Goal: Task Accomplishment & Management: Use online tool/utility

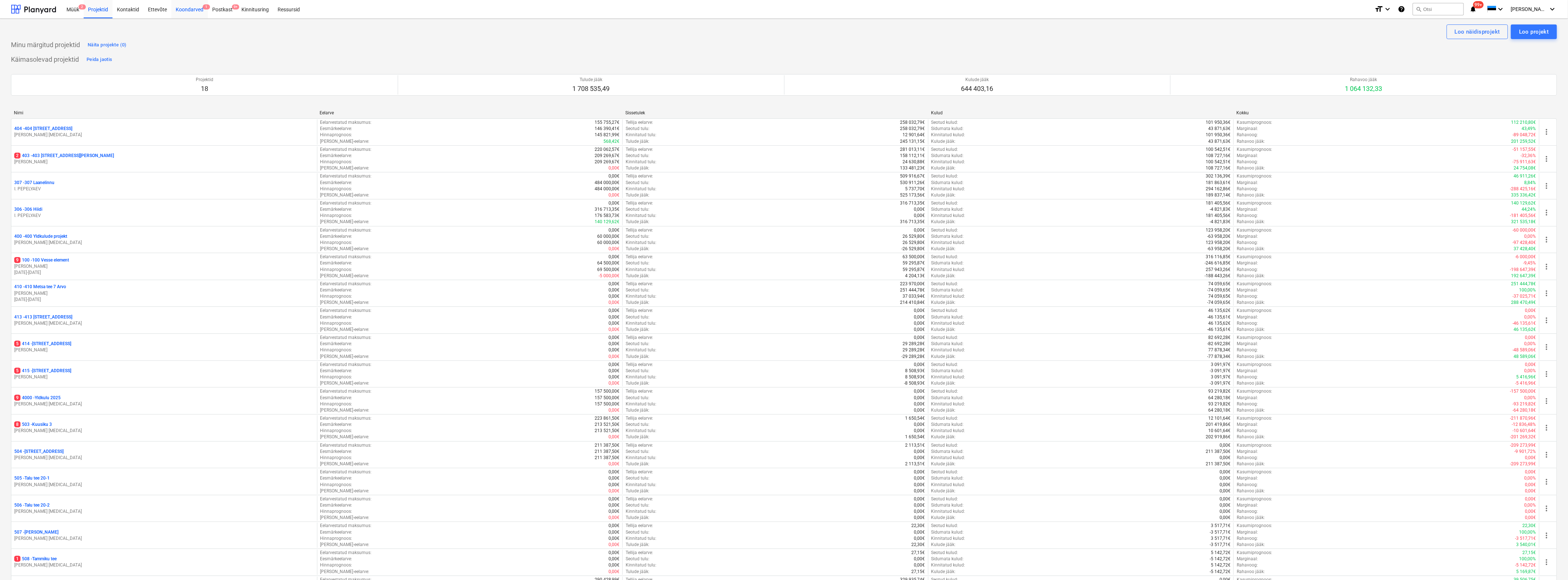
click at [192, 10] on div "Koondarved 1" at bounding box center [190, 9] width 37 height 18
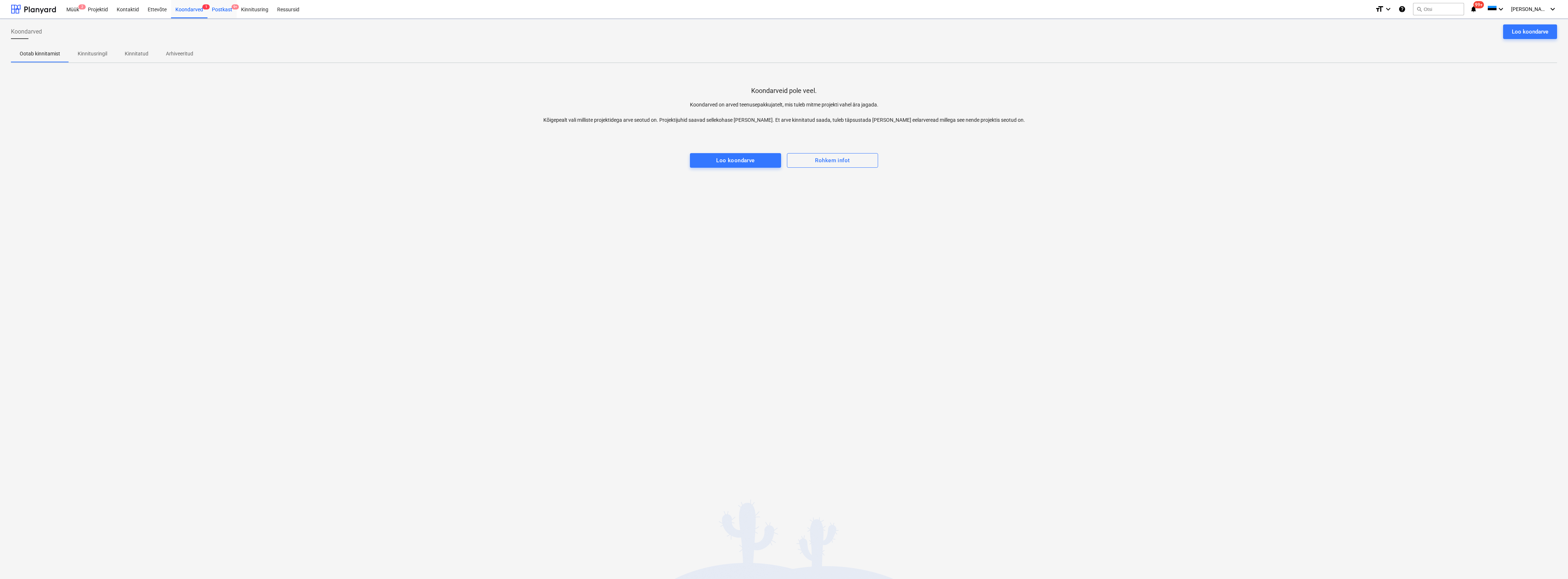
click at [217, 9] on div "Postkast 9+" at bounding box center [223, 9] width 30 height 18
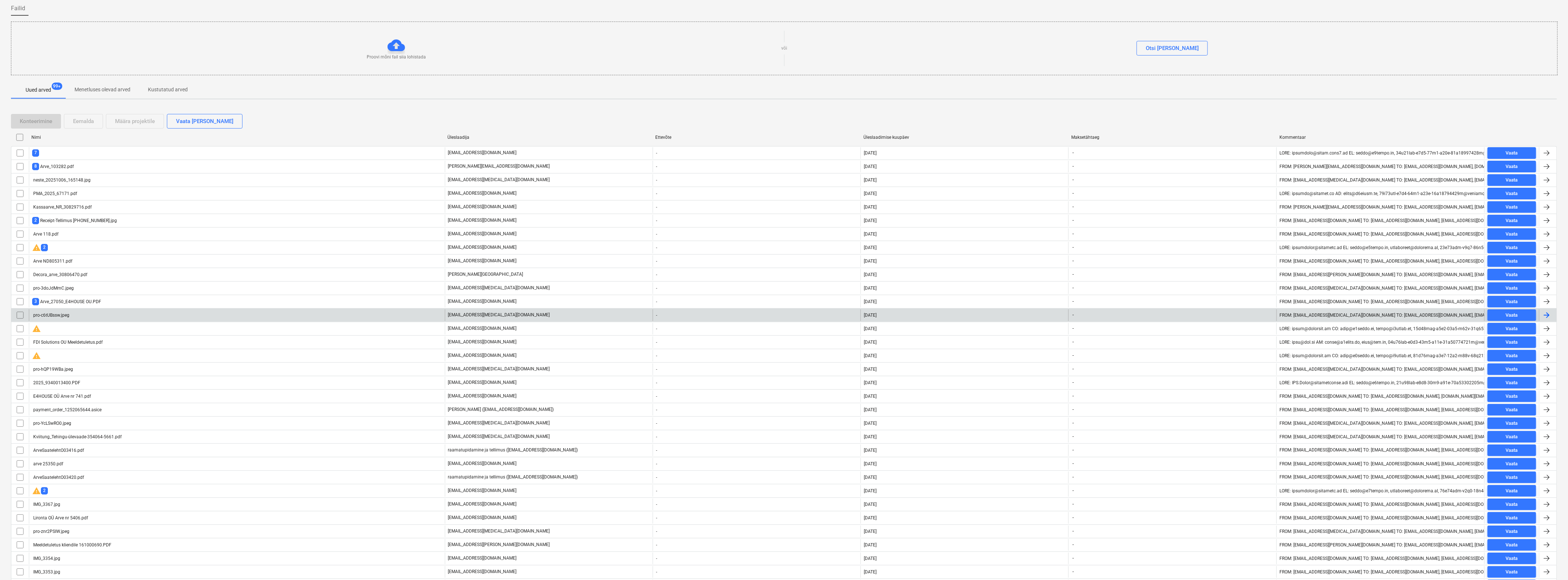
scroll to position [91, 0]
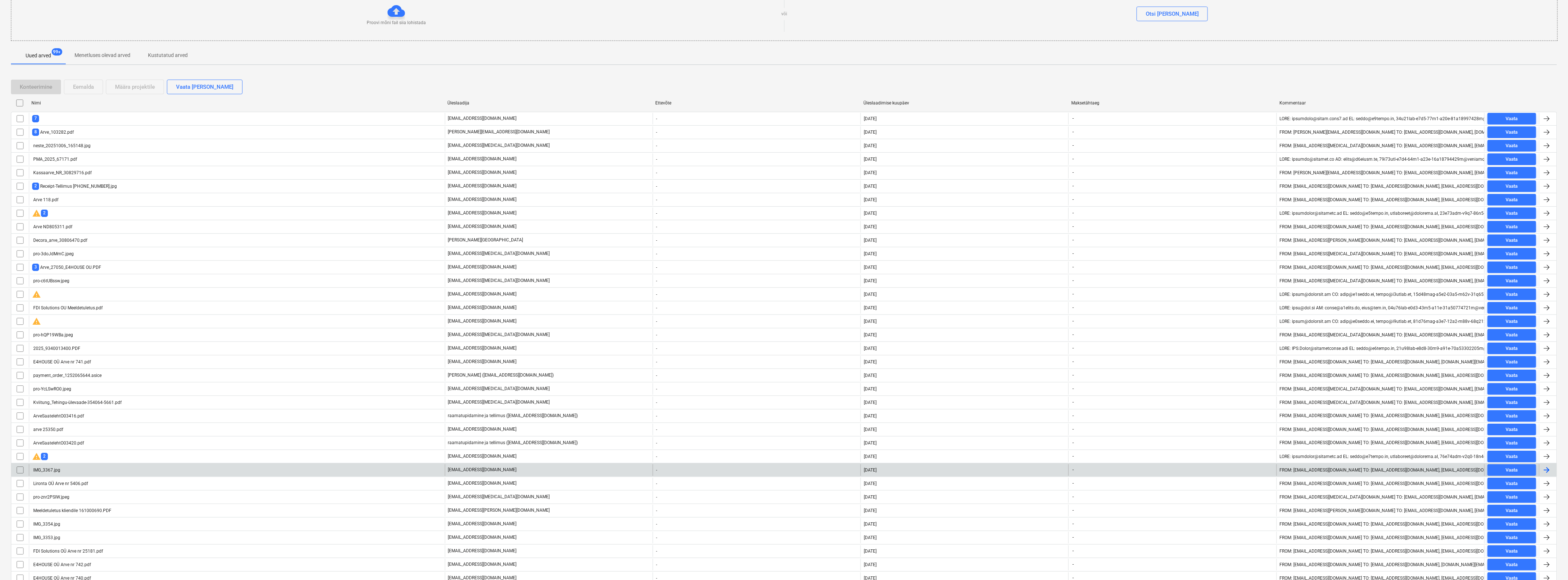
click at [466, 472] on p "[EMAIL_ADDRESS][DOMAIN_NAME]" at bounding box center [482, 469] width 69 height 6
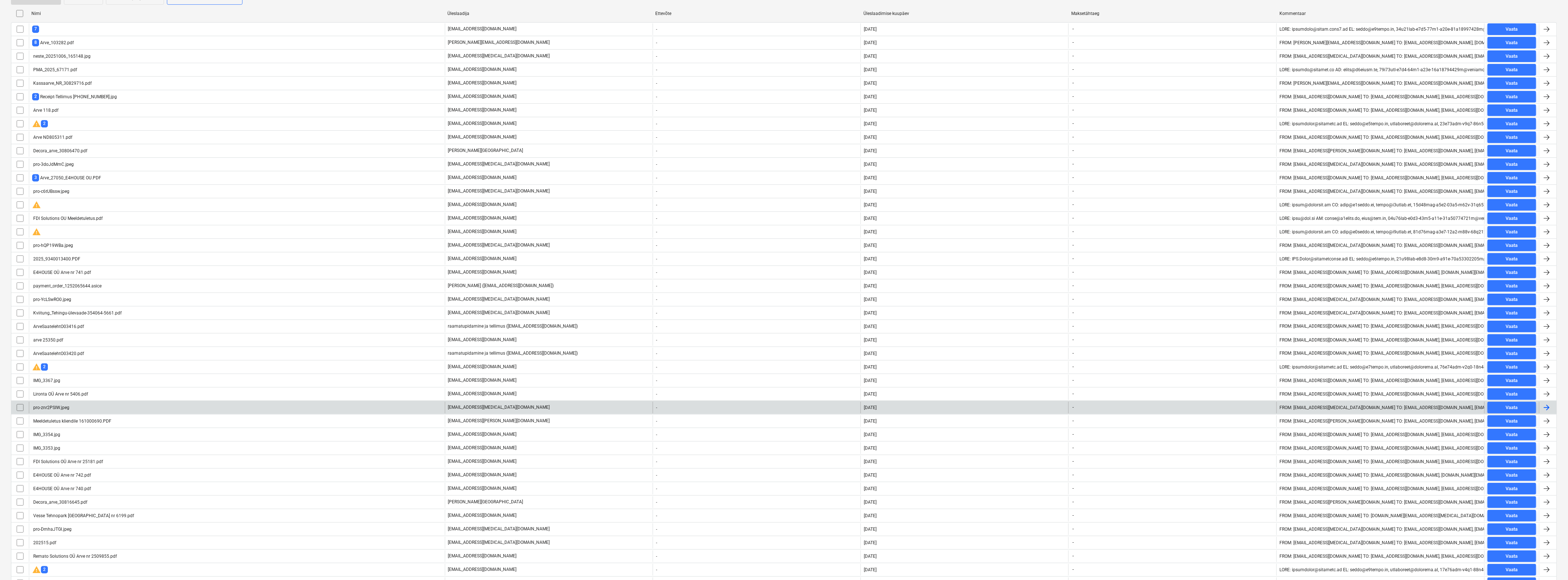
scroll to position [228, 0]
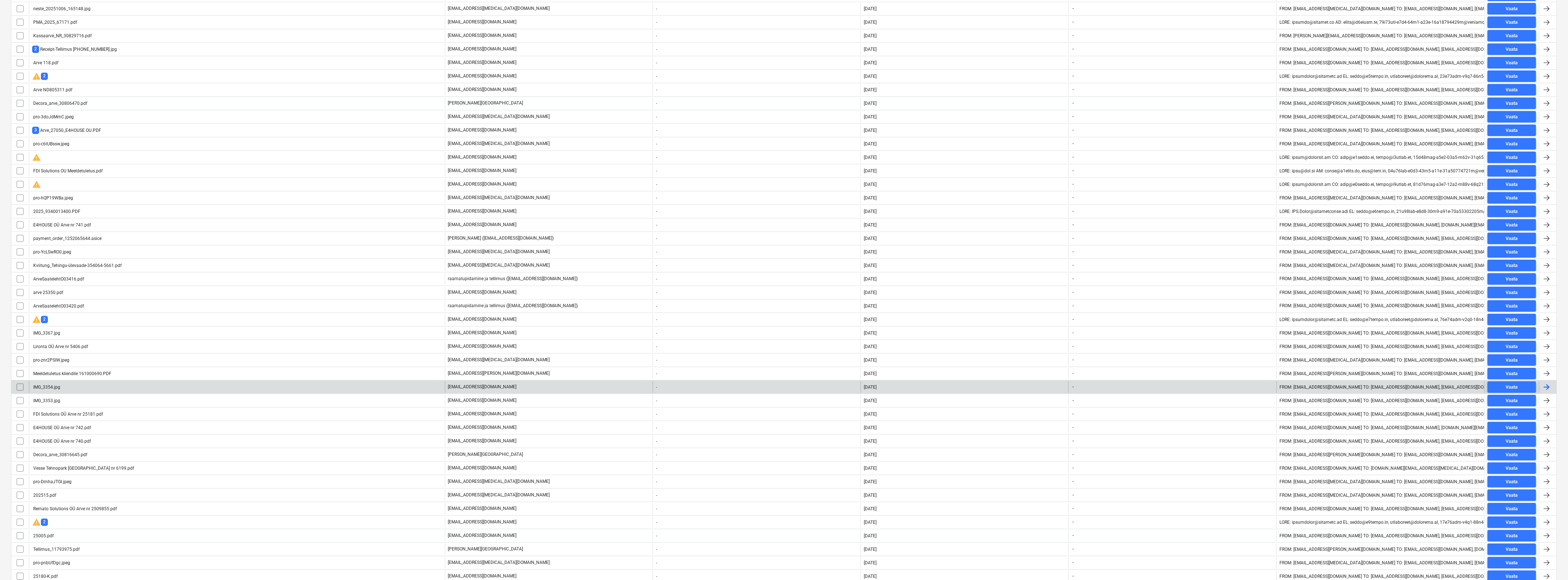
click at [464, 389] on p "[EMAIL_ADDRESS][DOMAIN_NAME]" at bounding box center [482, 387] width 69 height 6
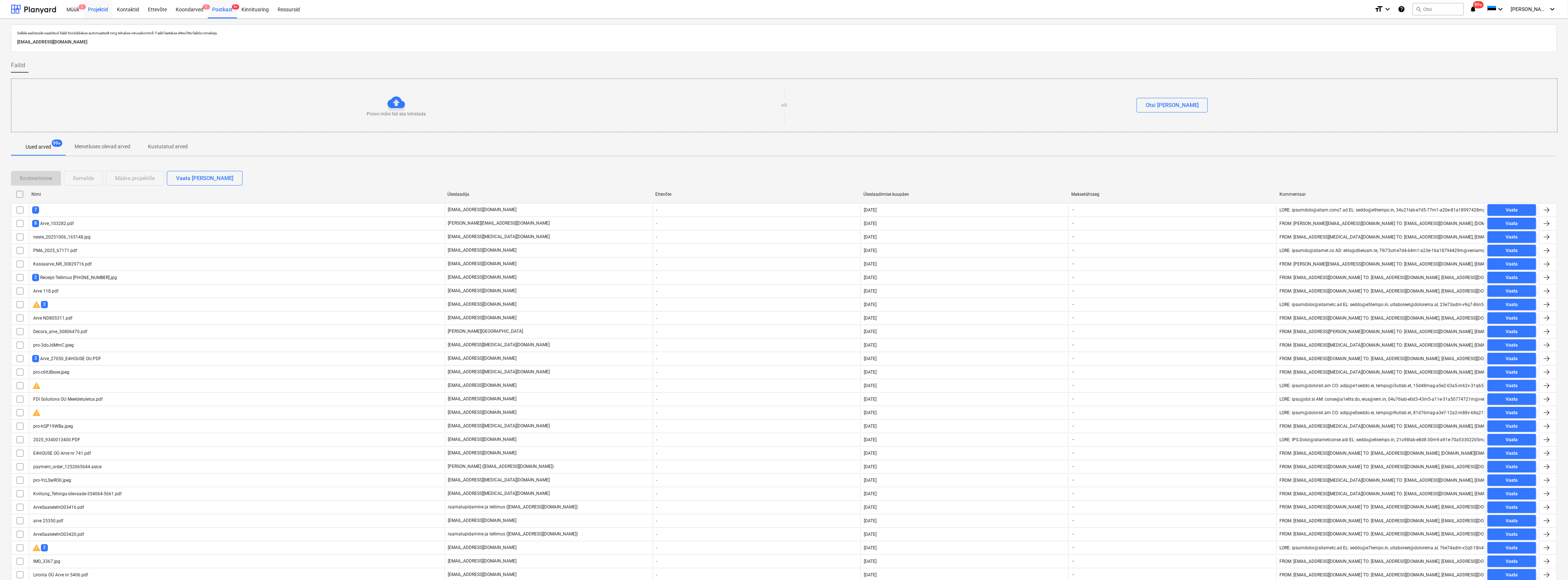
click at [102, 6] on div "Projektid" at bounding box center [98, 9] width 29 height 18
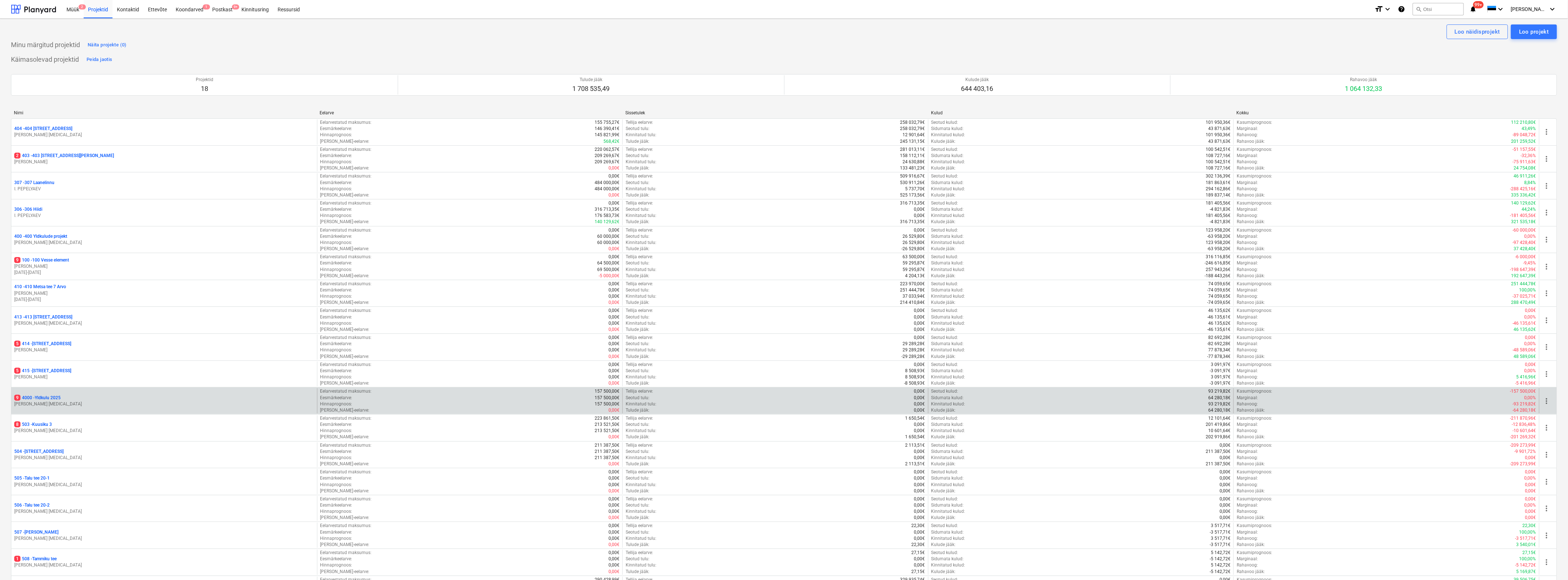
scroll to position [83, 0]
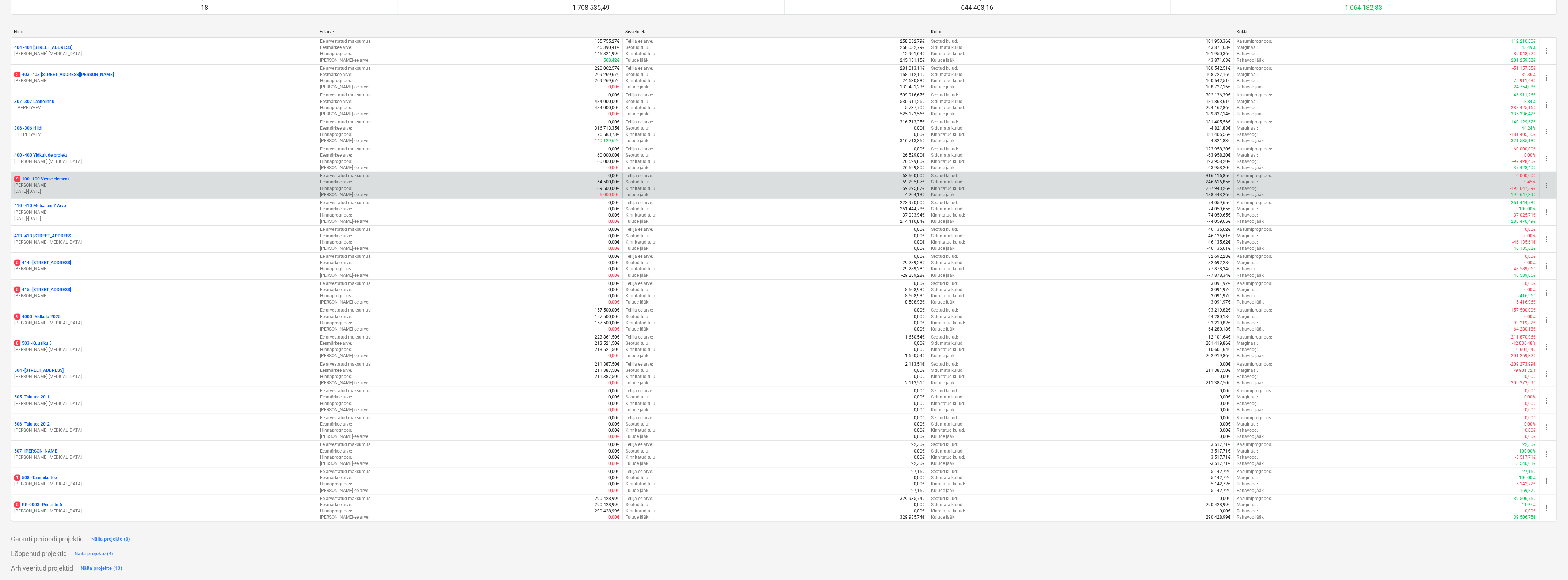
click at [51, 176] on p "9 100 - 100 Vesse element" at bounding box center [41, 179] width 55 height 6
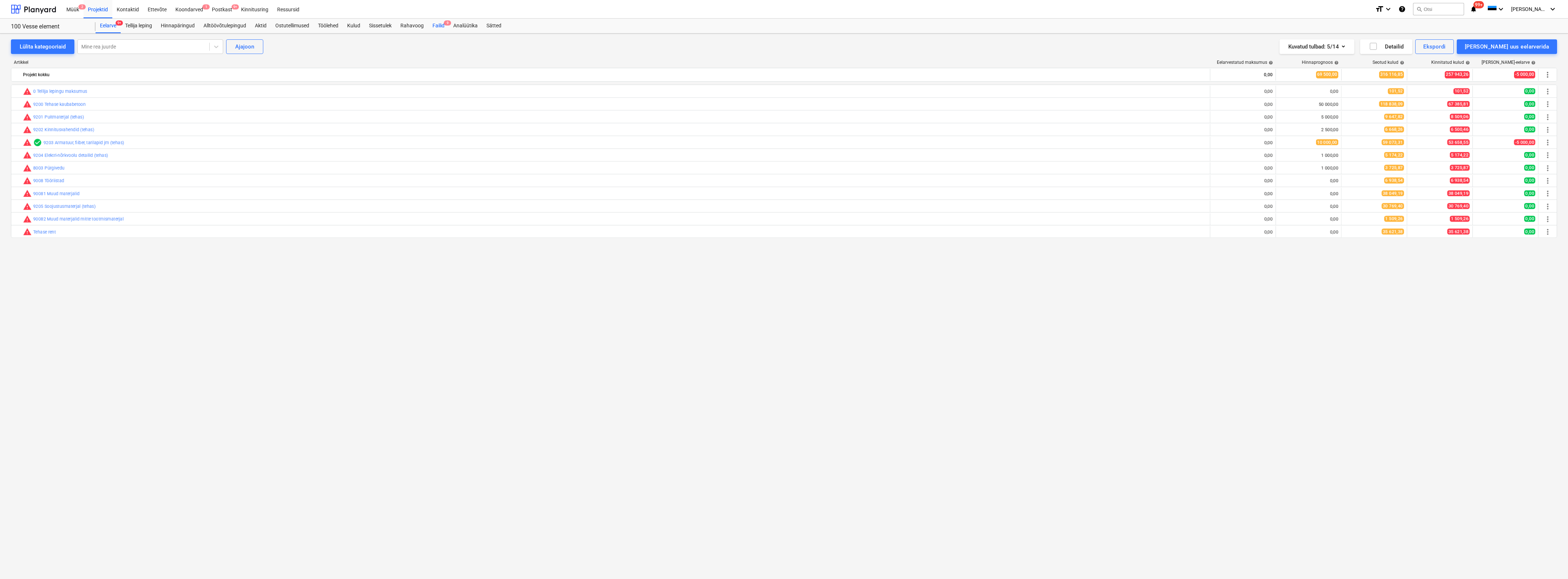
click at [443, 26] on div "Failid 9" at bounding box center [439, 25] width 21 height 15
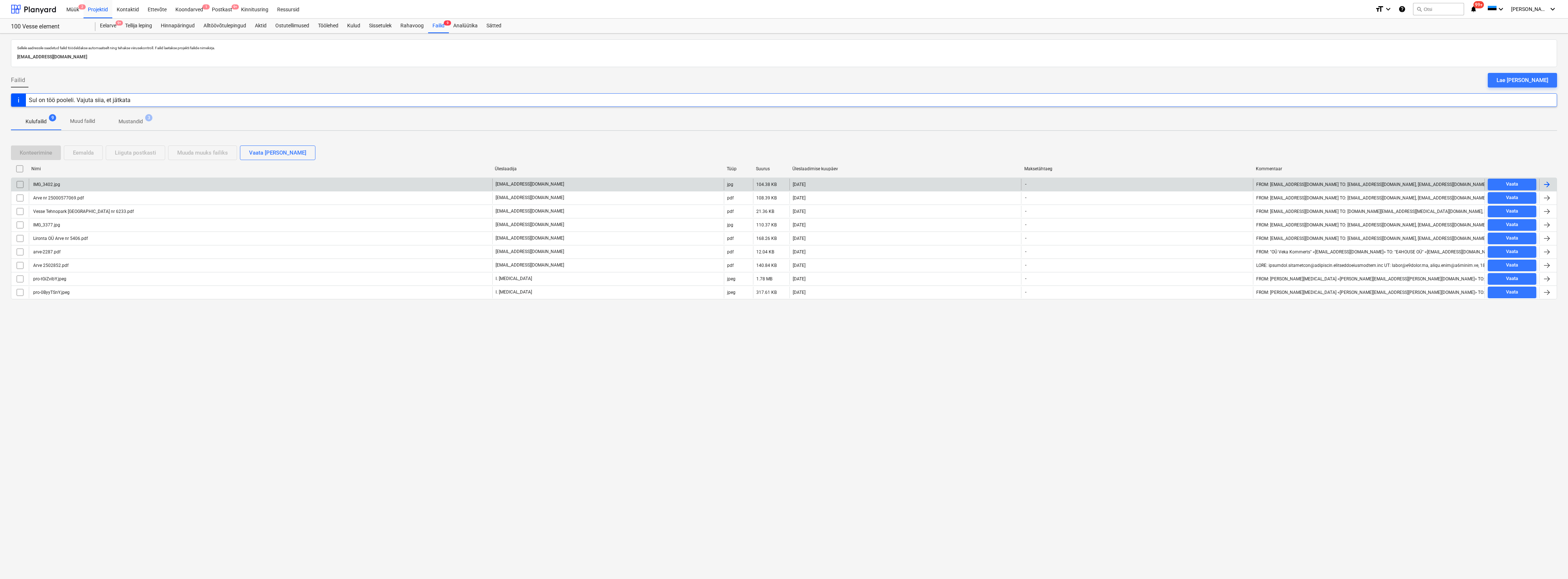
click at [63, 183] on div "IMG_3402.jpg" at bounding box center [260, 184] width 463 height 11
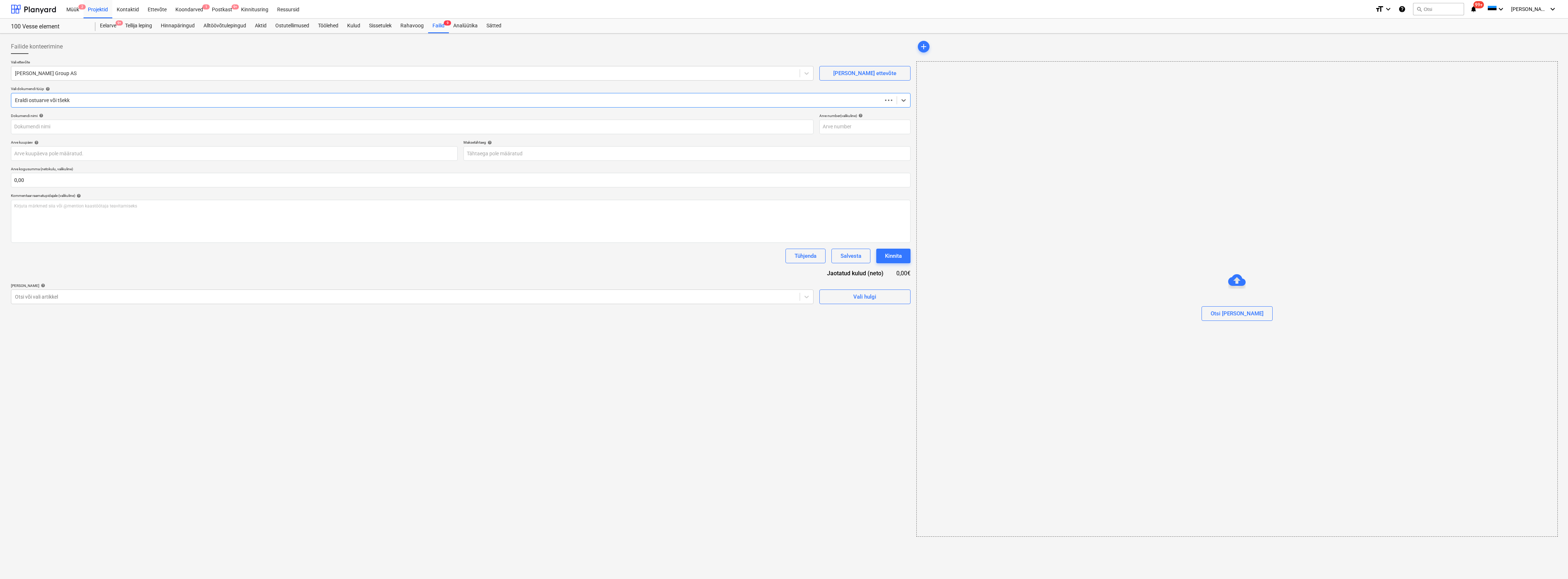
type input "IMG_3402.jpg"
type input "[DATE]"
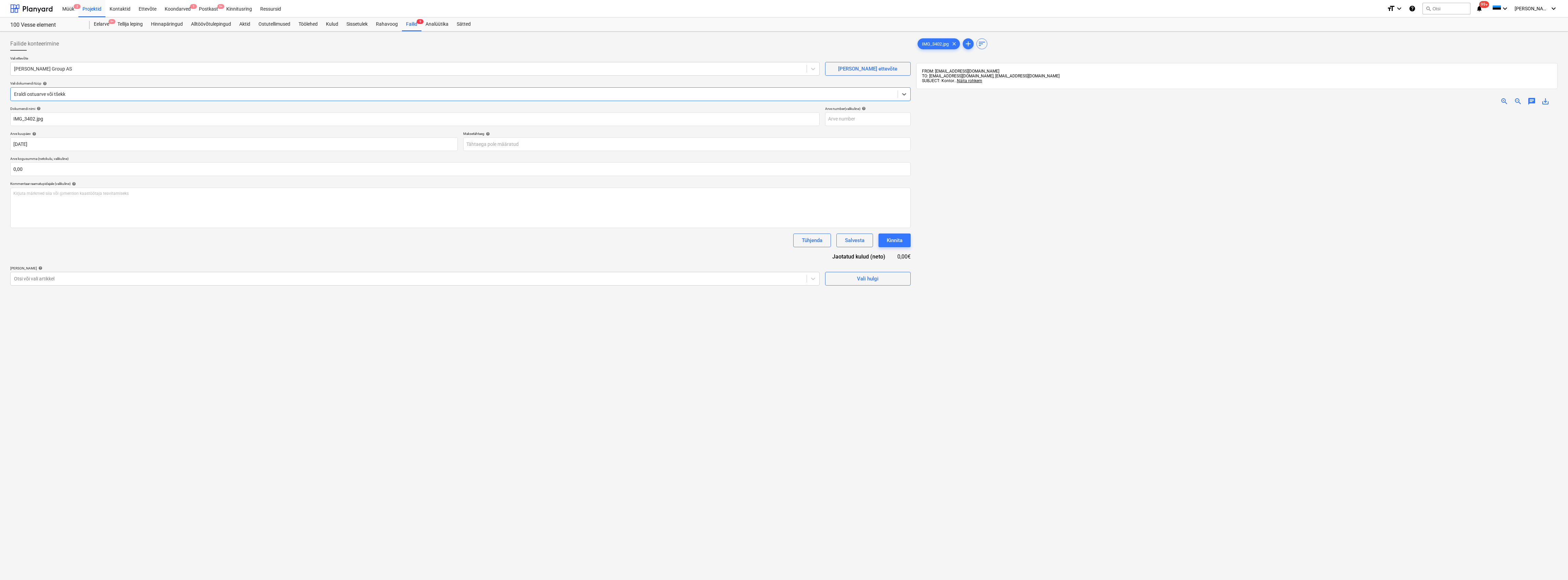
click at [1472, 100] on span "zoom_in" at bounding box center [1504, 101] width 8 height 8
click at [1472, 100] on span "zoom_out" at bounding box center [1518, 101] width 8 height 8
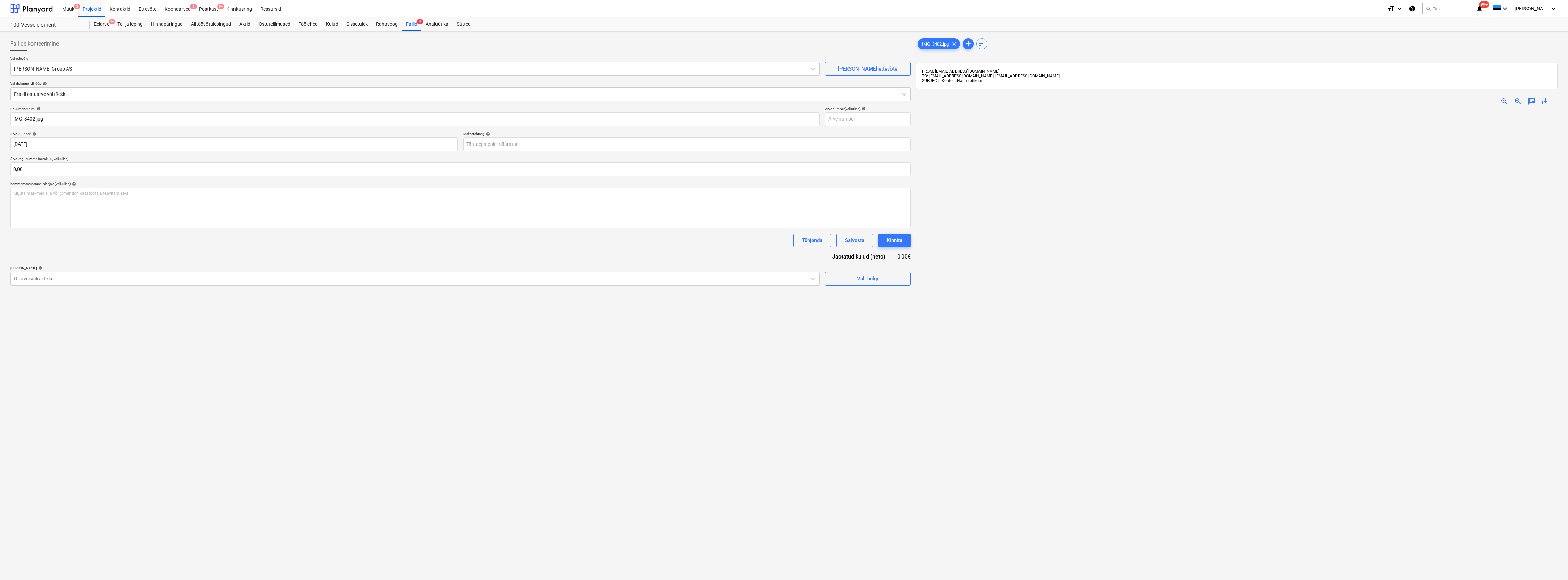
click at [1472, 101] on span "zoom_out" at bounding box center [1518, 101] width 8 height 8
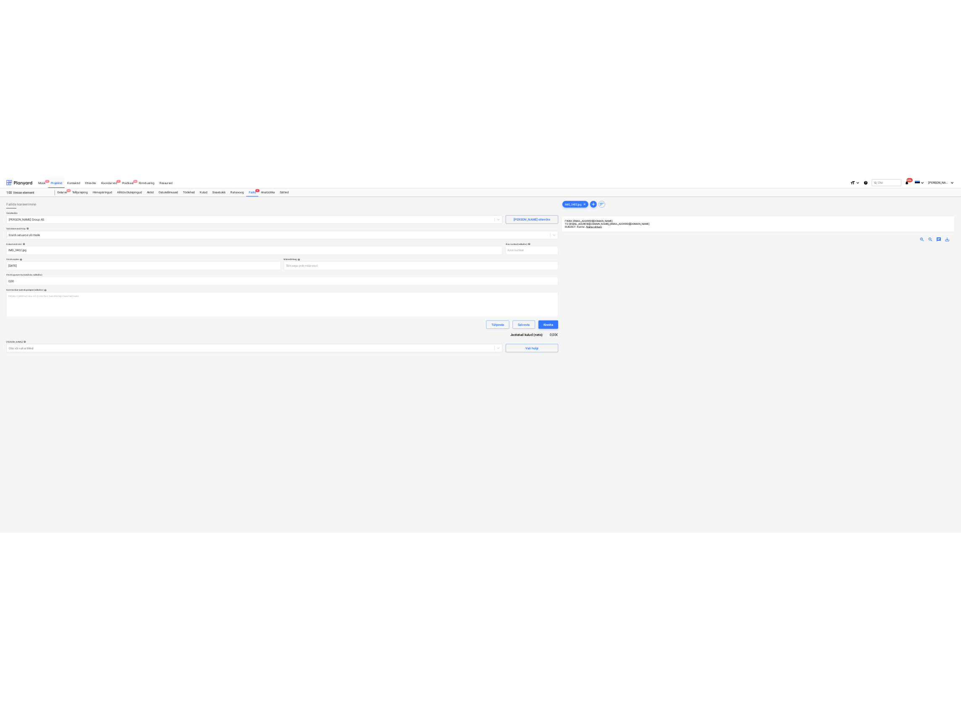
scroll to position [96, 0]
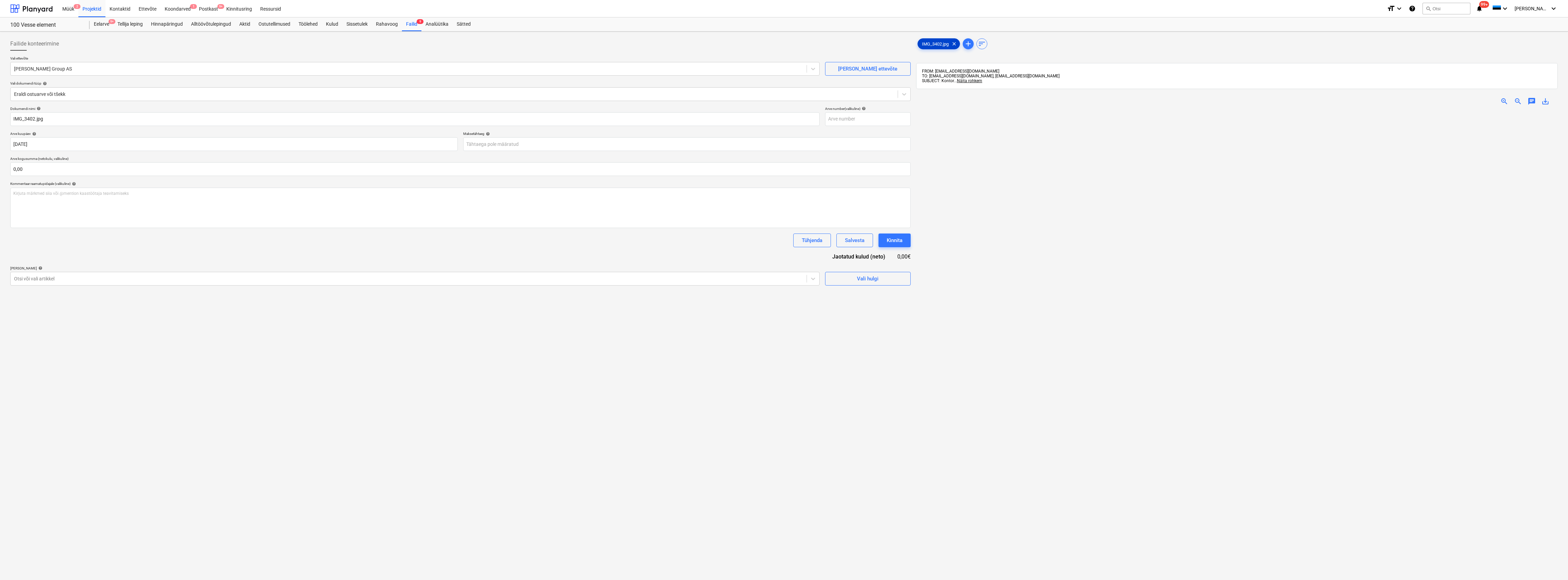
drag, startPoint x: 952, startPoint y: 43, endPoint x: 948, endPoint y: 47, distance: 5.7
click at [952, 42] on span "clear" at bounding box center [954, 44] width 8 height 8
